Goal: Navigation & Orientation: Find specific page/section

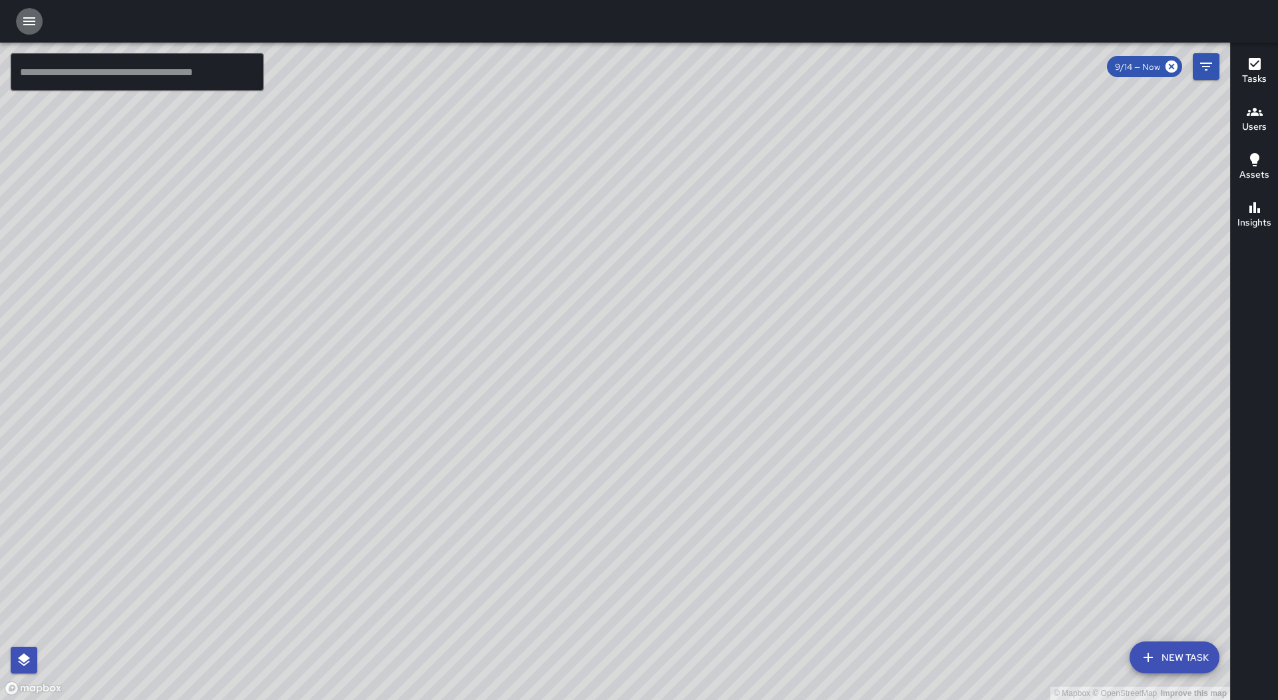
click at [33, 8] on button "button" at bounding box center [29, 21] width 27 height 27
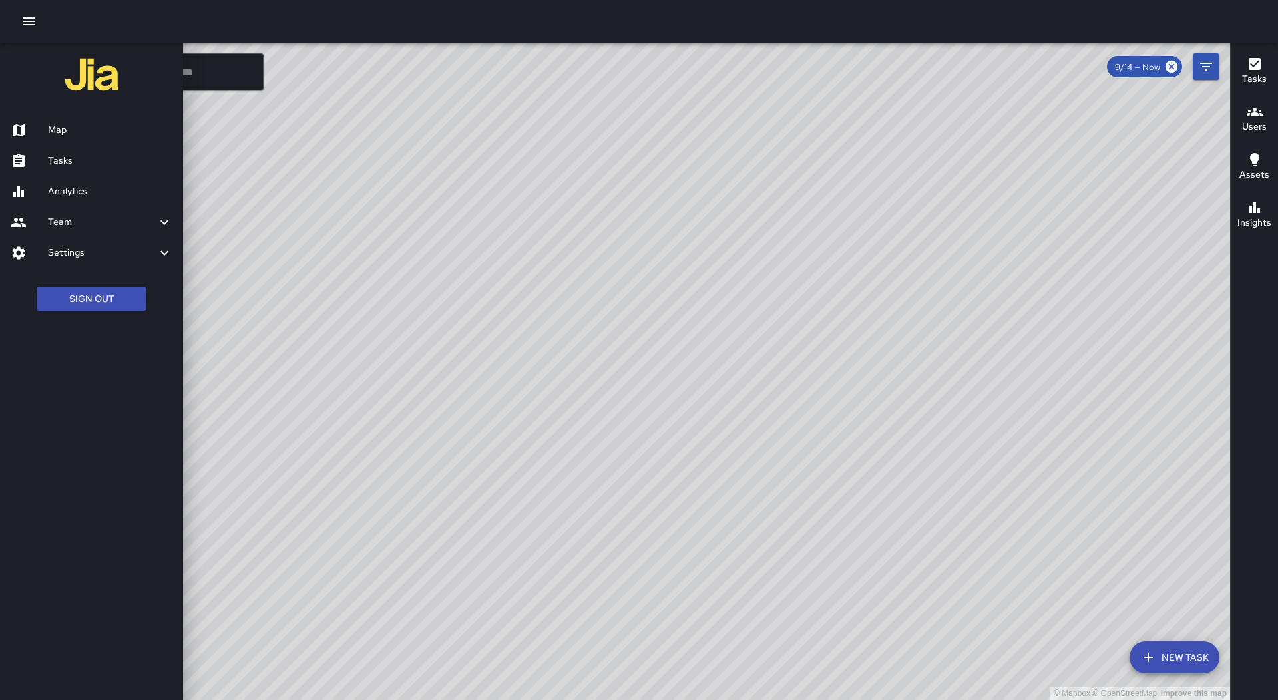
drag, startPoint x: 86, startPoint y: 169, endPoint x: 451, endPoint y: 173, distance: 365.4
click at [87, 169] on div "Tasks" at bounding box center [91, 161] width 183 height 31
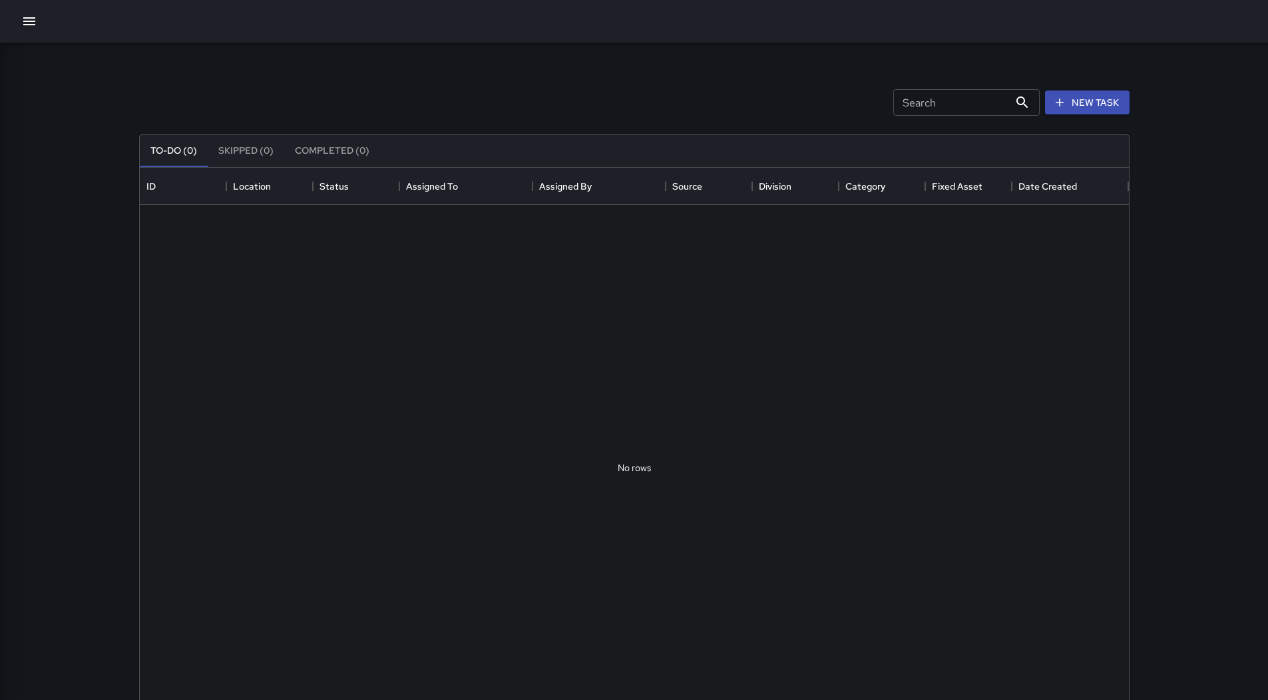
scroll to position [554, 979]
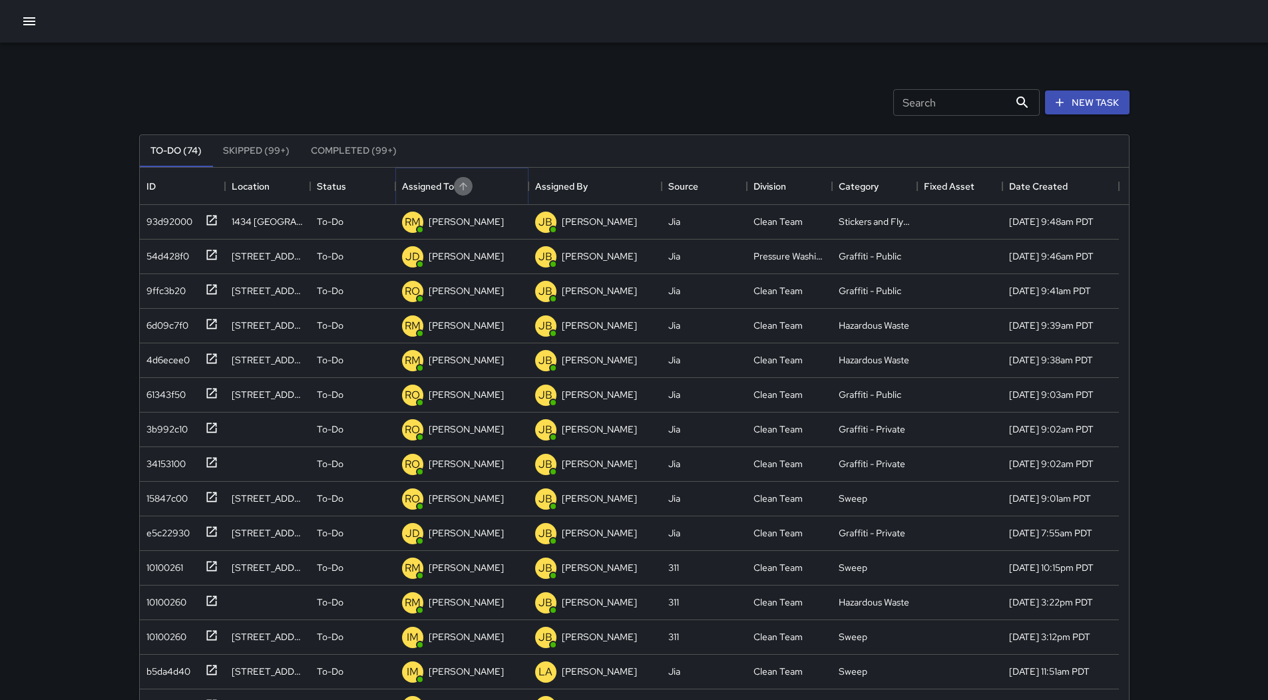
click at [463, 181] on icon "Sort" at bounding box center [463, 186] width 12 height 12
click at [27, 20] on icon "button" at bounding box center [29, 21] width 16 height 16
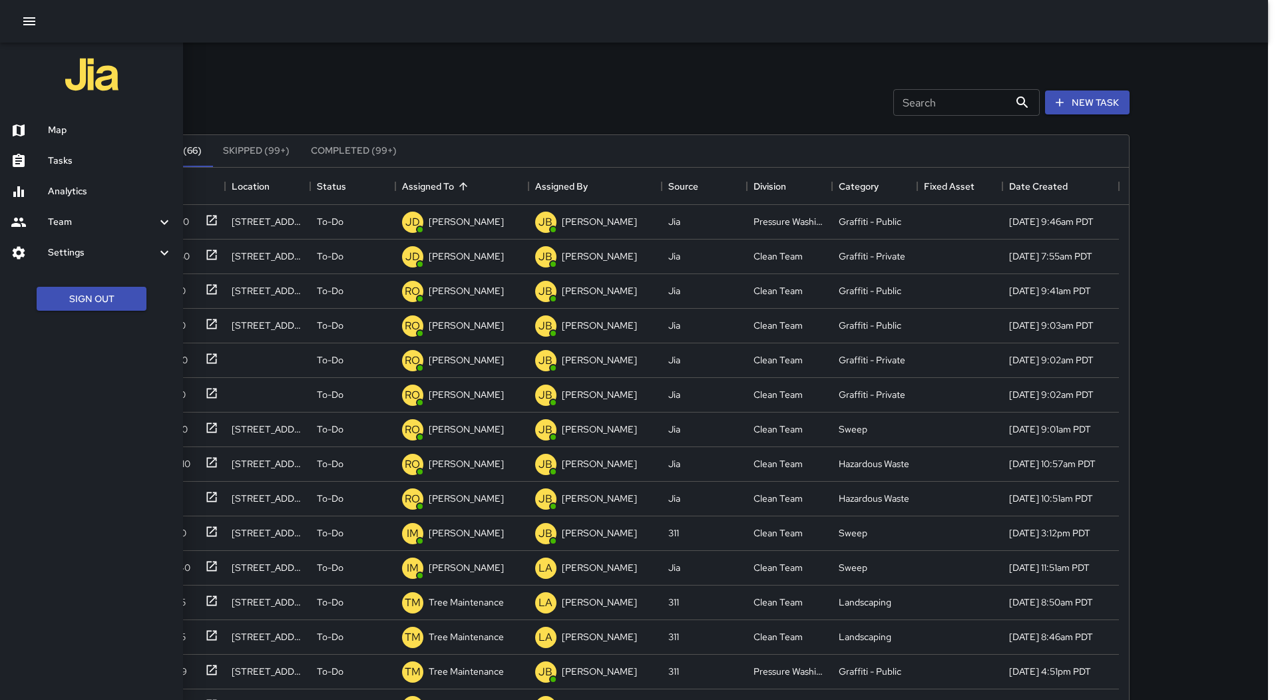
click at [83, 120] on div "Map" at bounding box center [91, 130] width 183 height 31
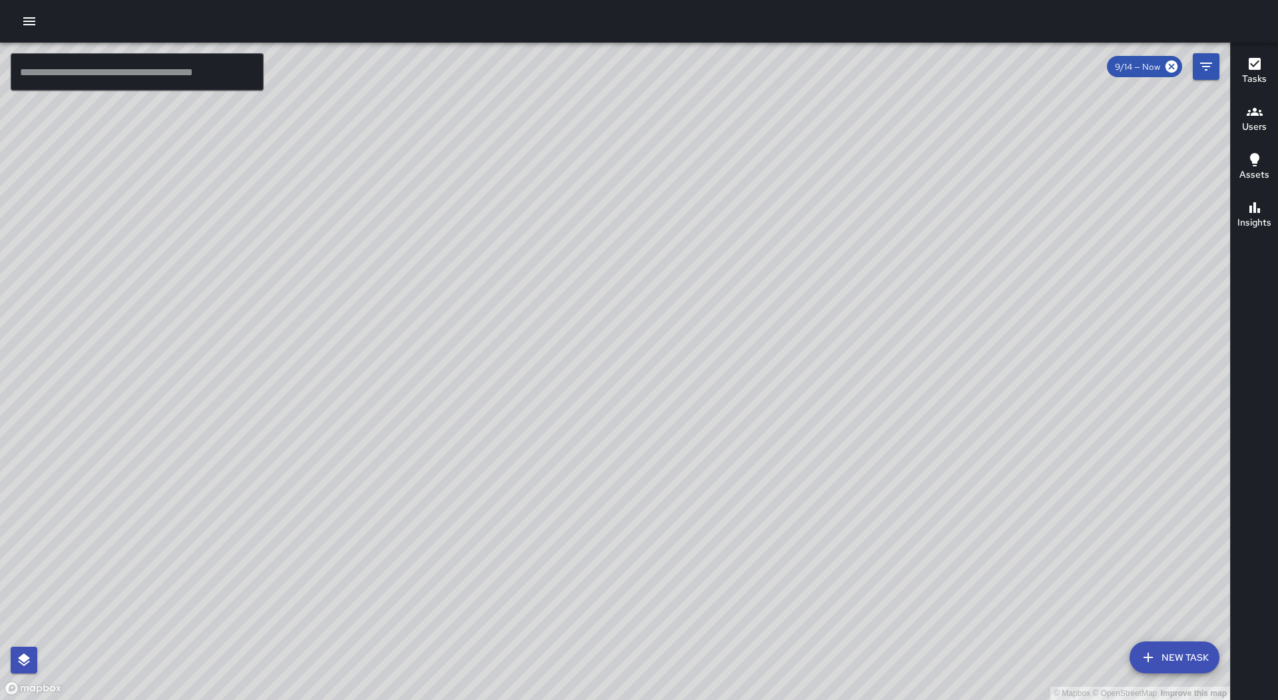
click at [45, 24] on div at bounding box center [639, 21] width 1278 height 43
drag, startPoint x: 35, startPoint y: 17, endPoint x: 45, endPoint y: 25, distance: 13.3
click at [36, 17] on icon "button" at bounding box center [29, 21] width 16 height 16
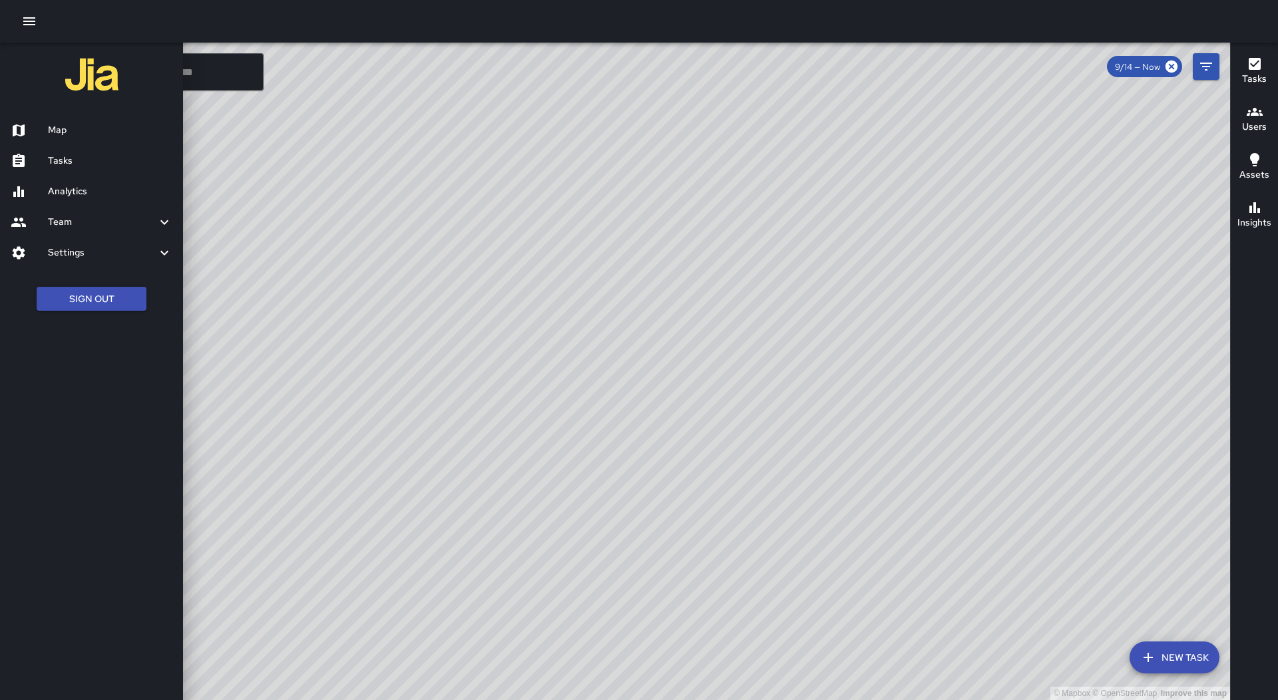
click at [111, 171] on div "Tasks" at bounding box center [91, 161] width 183 height 31
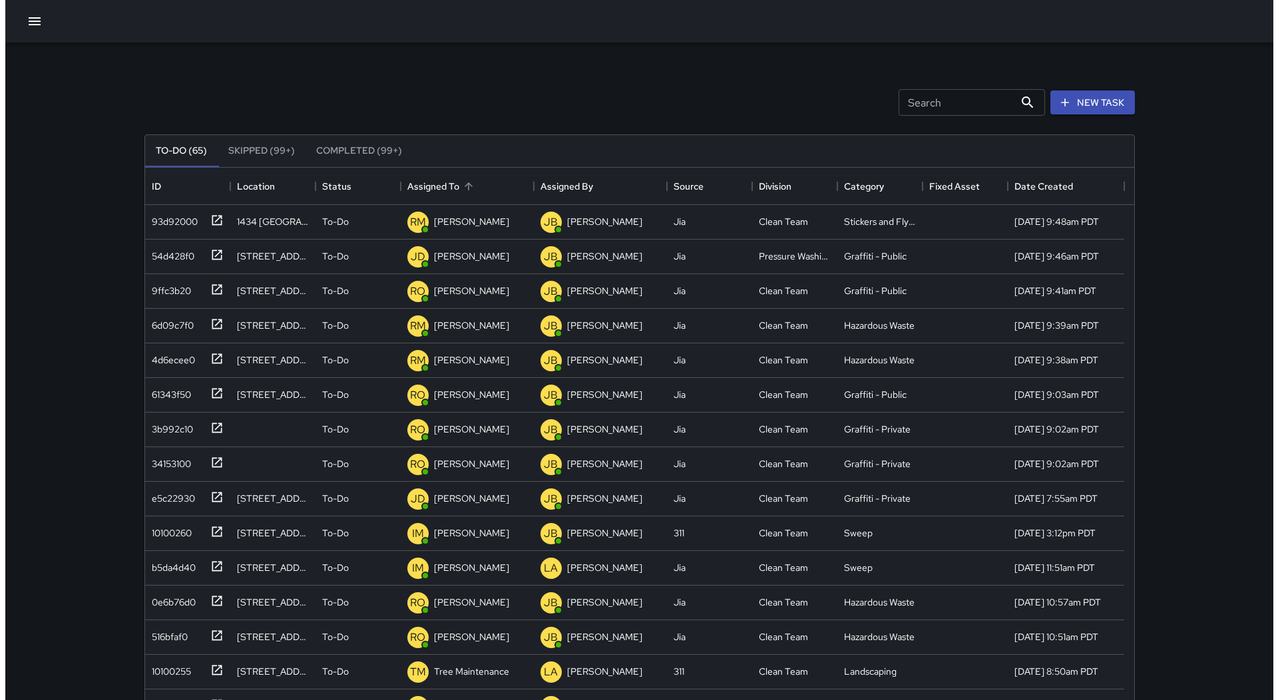
scroll to position [11, 11]
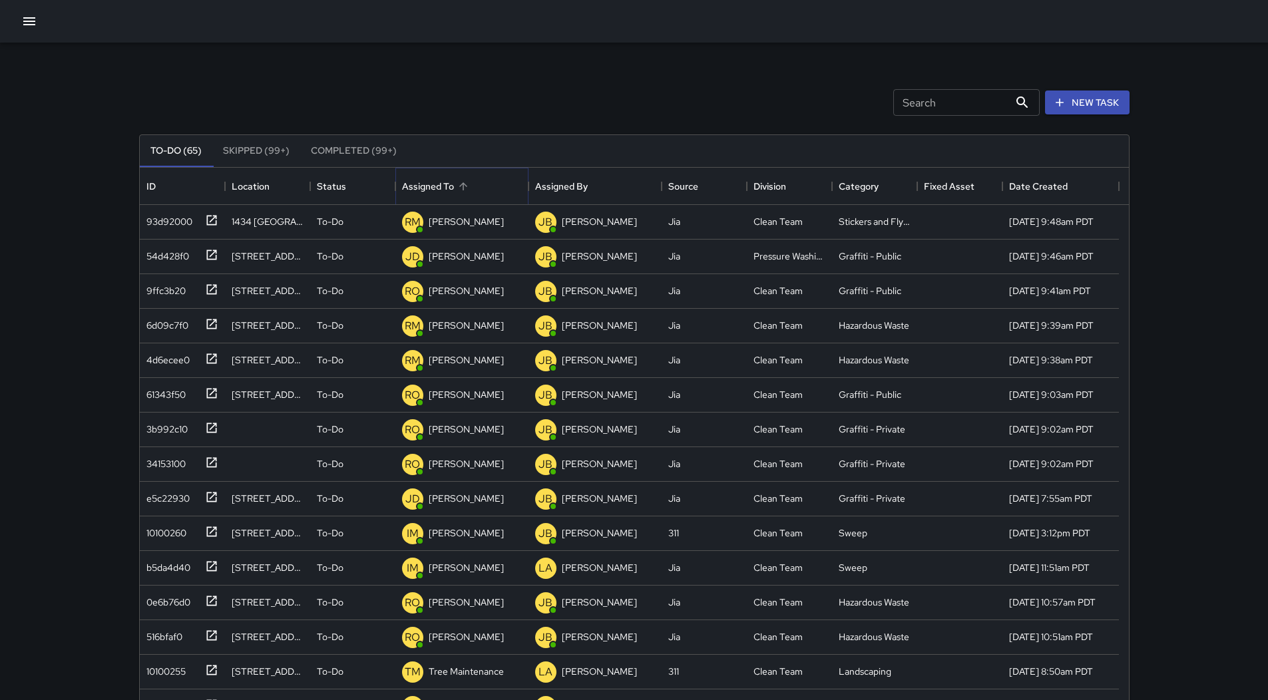
click at [465, 182] on icon "Sort" at bounding box center [463, 186] width 12 height 12
click at [26, 29] on button "button" at bounding box center [29, 21] width 27 height 27
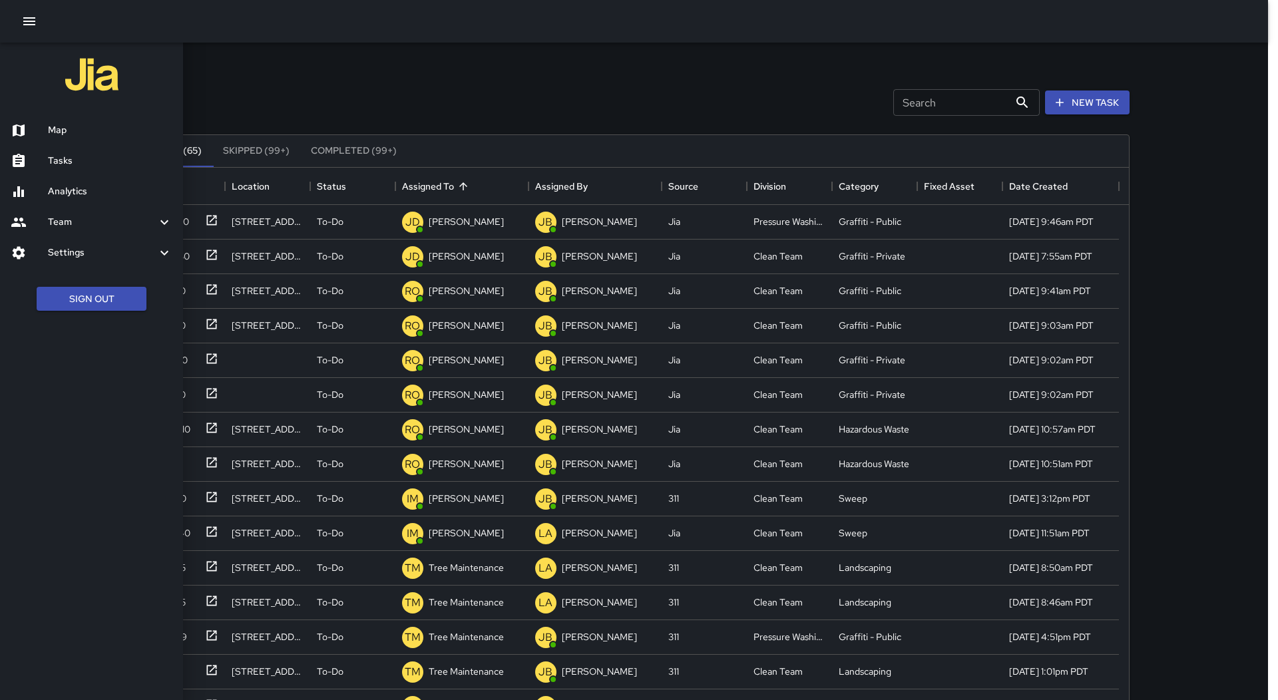
click at [101, 116] on div "Map" at bounding box center [91, 130] width 183 height 31
